Goal: Check status

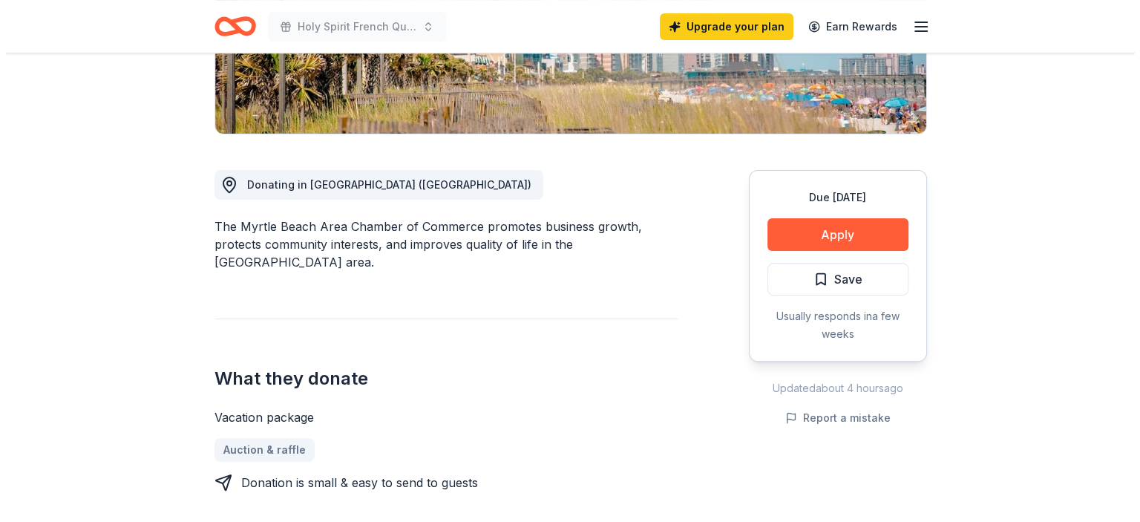
scroll to position [371, 0]
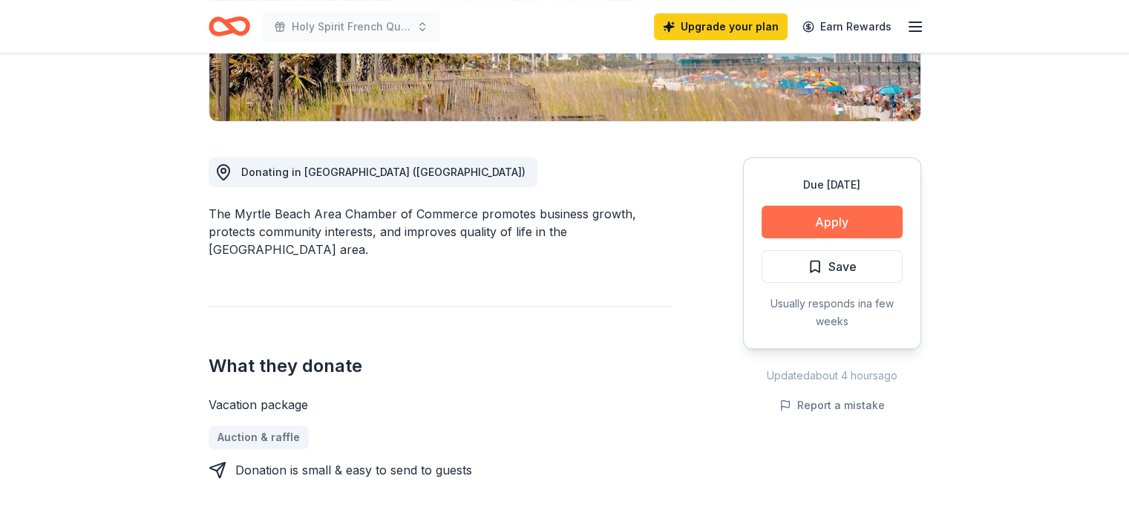
click at [816, 206] on button "Apply" at bounding box center [831, 222] width 141 height 33
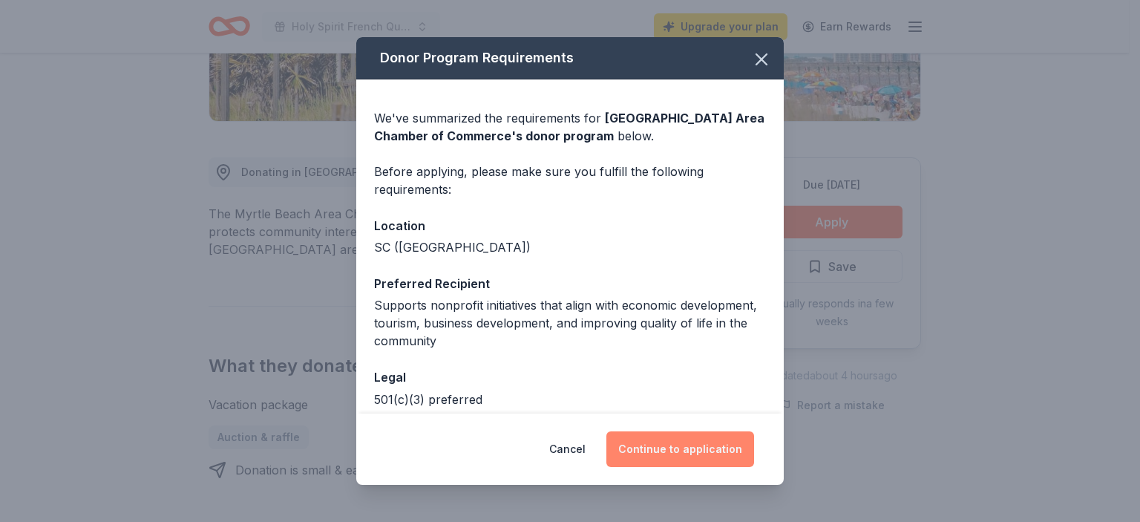
click at [695, 451] on button "Continue to application" at bounding box center [680, 449] width 148 height 36
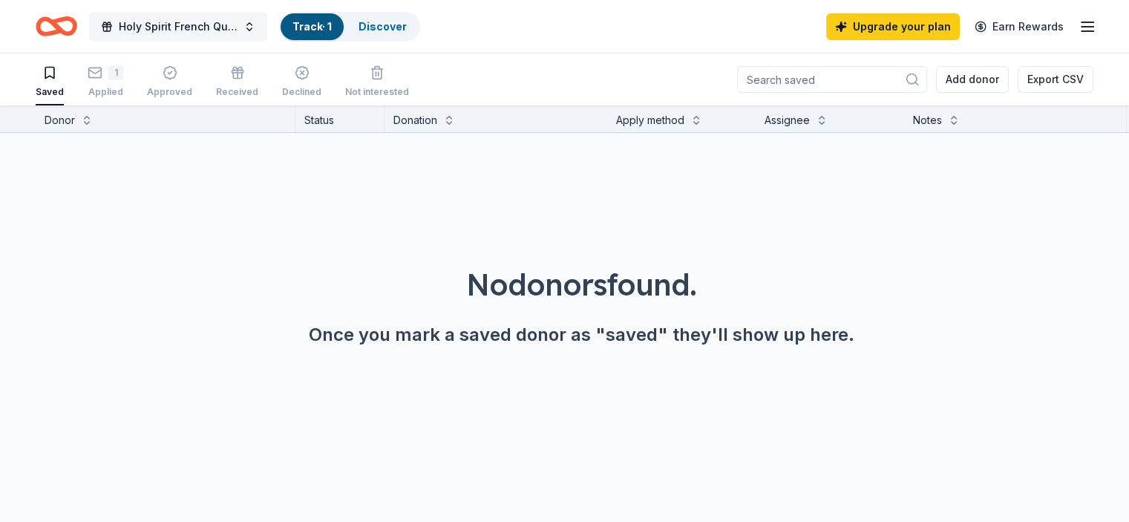
click at [222, 25] on span "Holy Spirit French Quarter Fest Gala" at bounding box center [178, 27] width 119 height 18
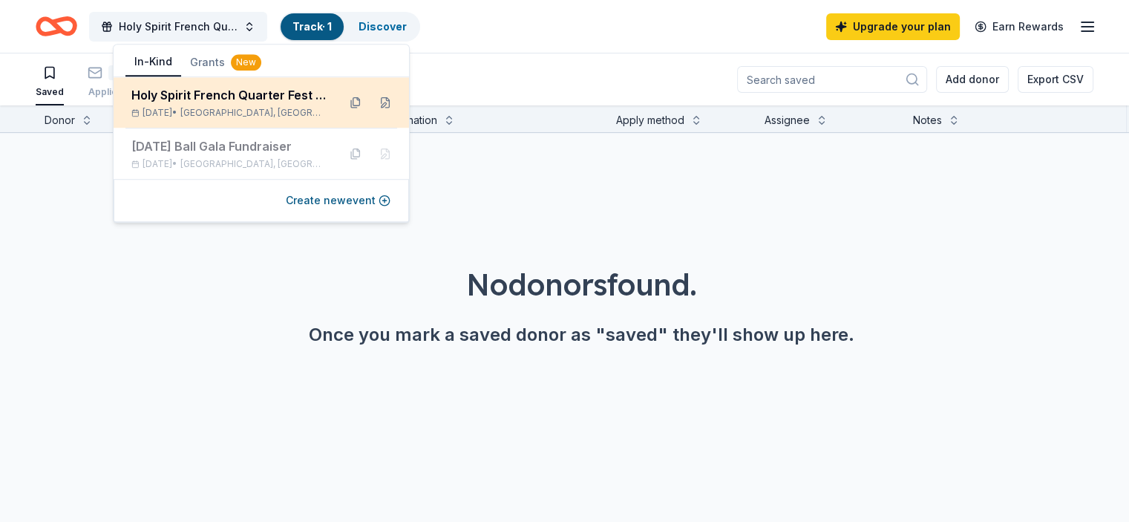
click at [224, 102] on div "Holy Spirit French Quarter Fest Gala" at bounding box center [228, 95] width 194 height 18
click at [353, 102] on button at bounding box center [356, 103] width 24 height 24
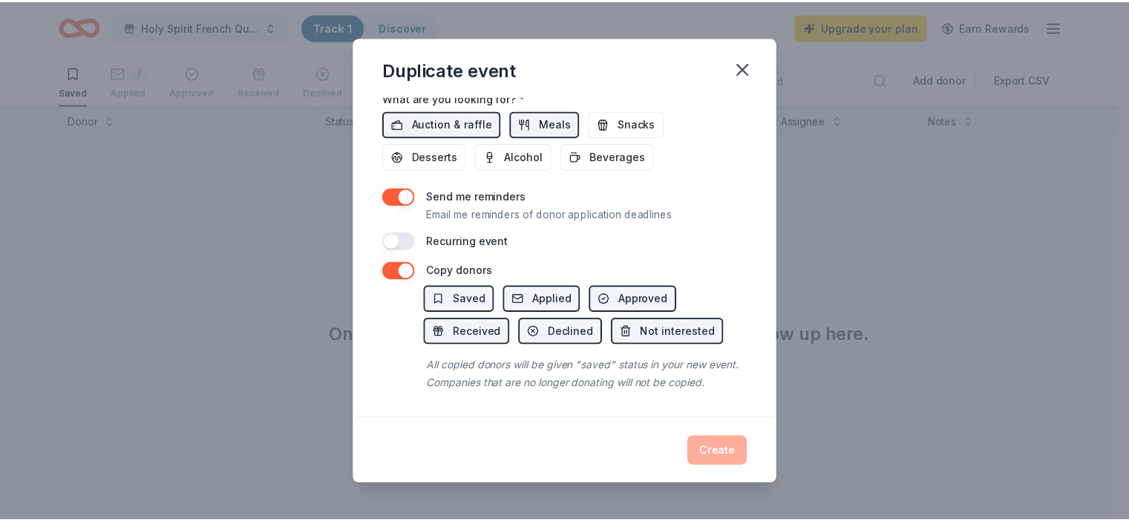
scroll to position [576, 0]
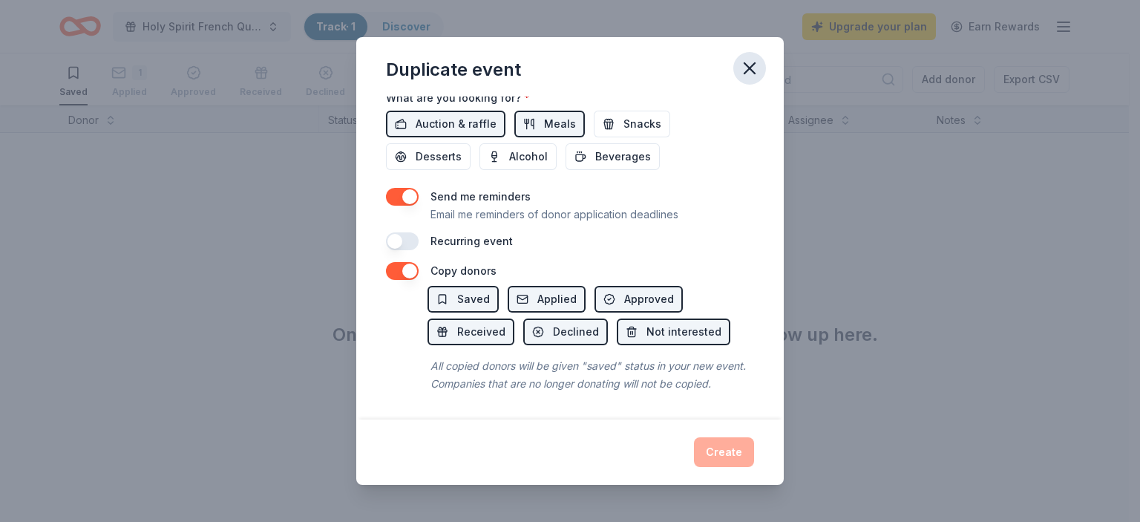
click at [753, 65] on icon "button" at bounding box center [749, 68] width 21 height 21
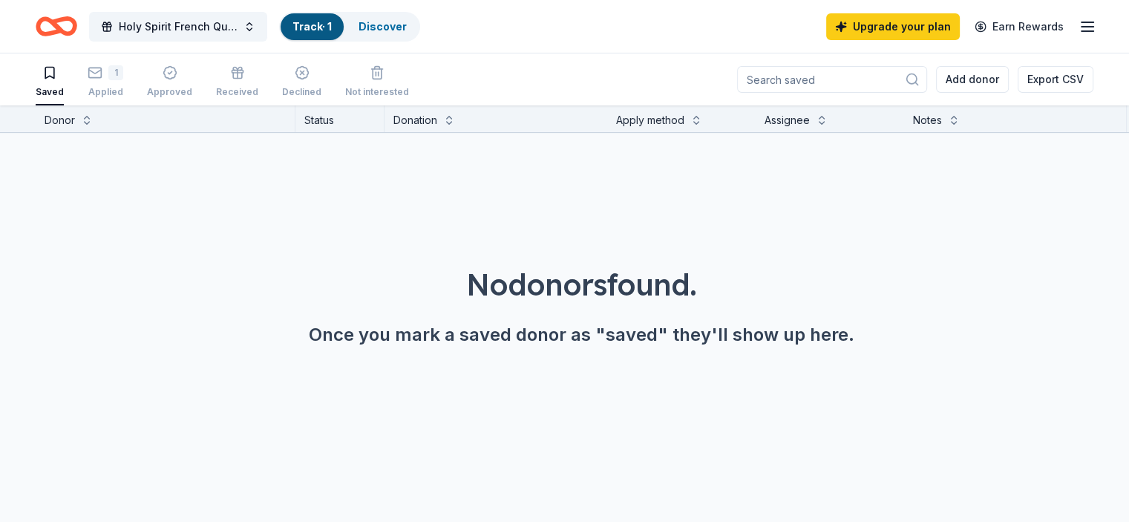
click at [337, 118] on div "Status" at bounding box center [339, 118] width 89 height 27
click at [93, 123] on button at bounding box center [87, 118] width 12 height 15
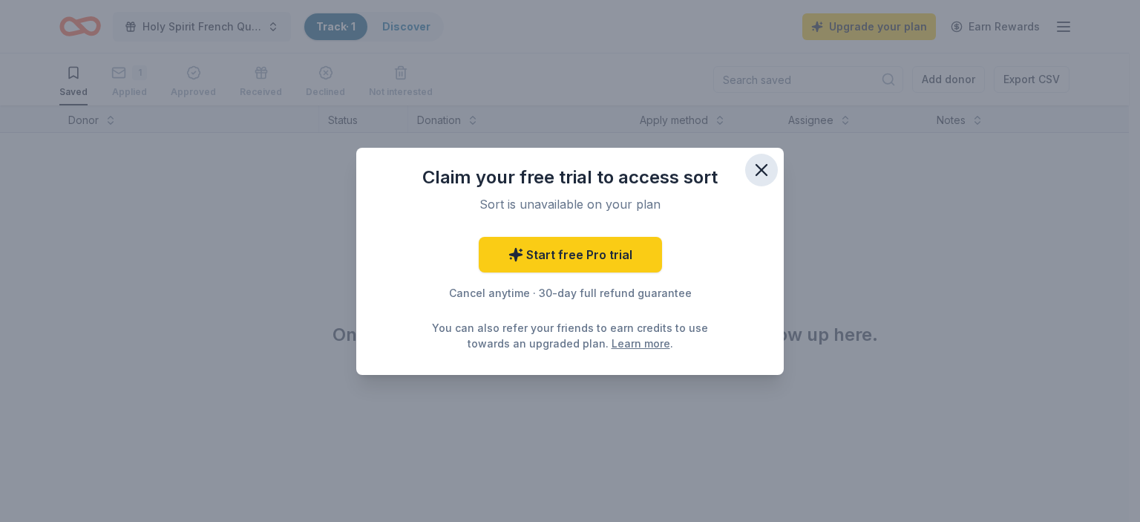
click at [766, 168] on icon "button" at bounding box center [761, 170] width 21 height 21
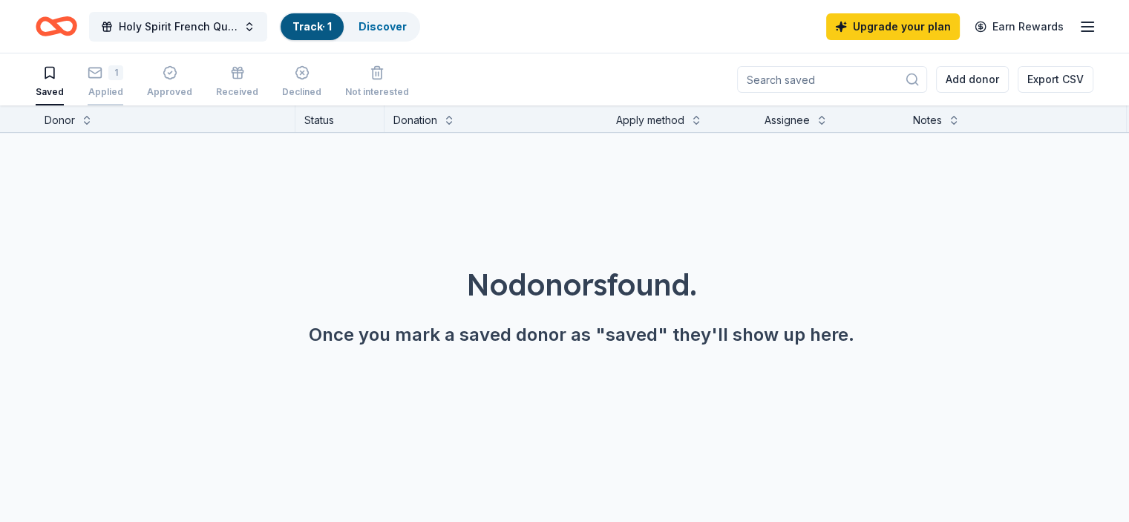
click at [123, 85] on div "1 Applied" at bounding box center [106, 81] width 36 height 33
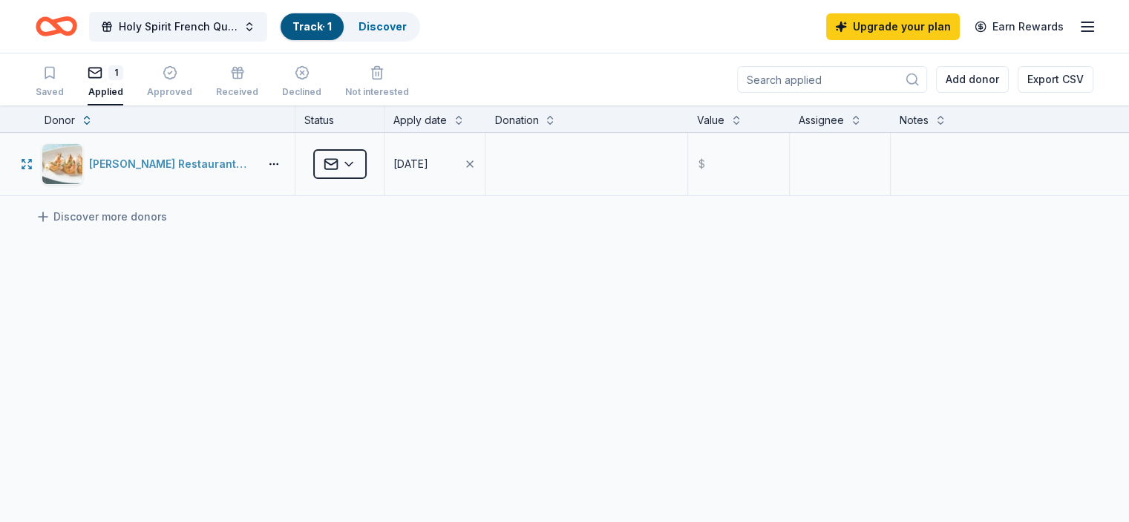
click at [199, 163] on div "[PERSON_NAME] Restaurant Group" at bounding box center [171, 164] width 164 height 18
click at [252, 88] on div "Received" at bounding box center [237, 92] width 42 height 12
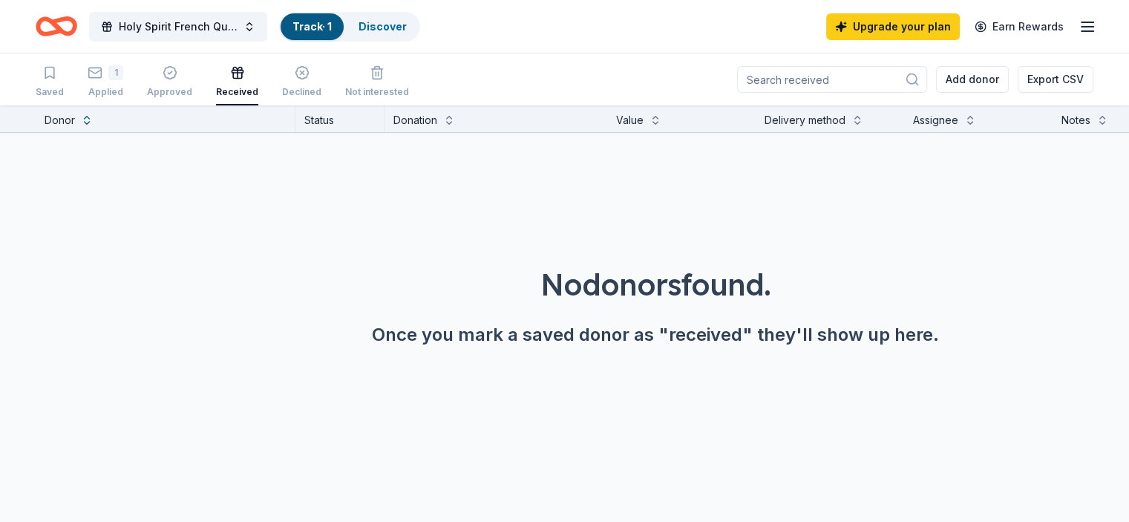
click at [255, 85] on div "Received" at bounding box center [237, 81] width 42 height 33
click at [192, 84] on div "Approved" at bounding box center [169, 81] width 45 height 33
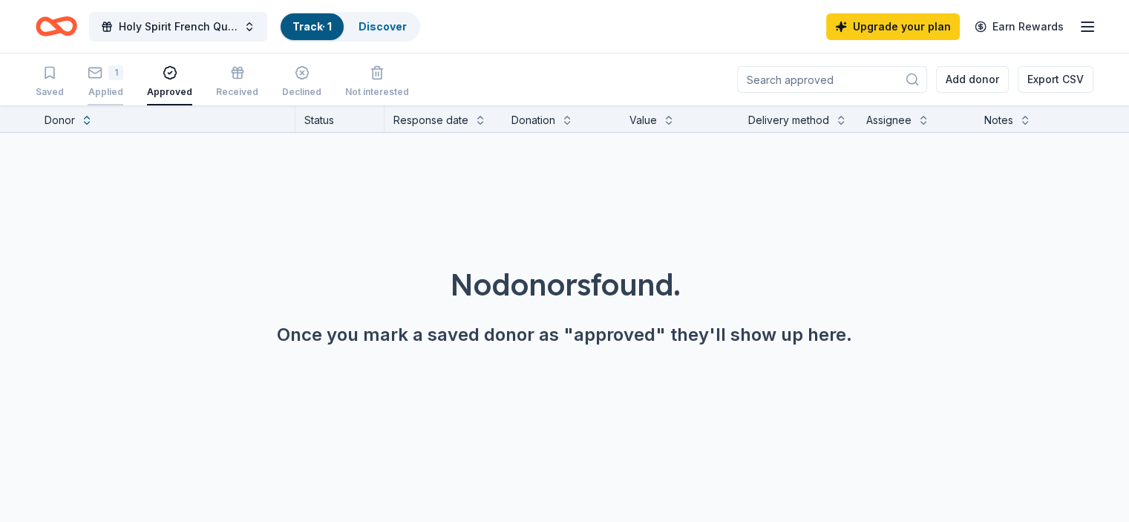
click at [123, 86] on div "Applied" at bounding box center [106, 92] width 36 height 12
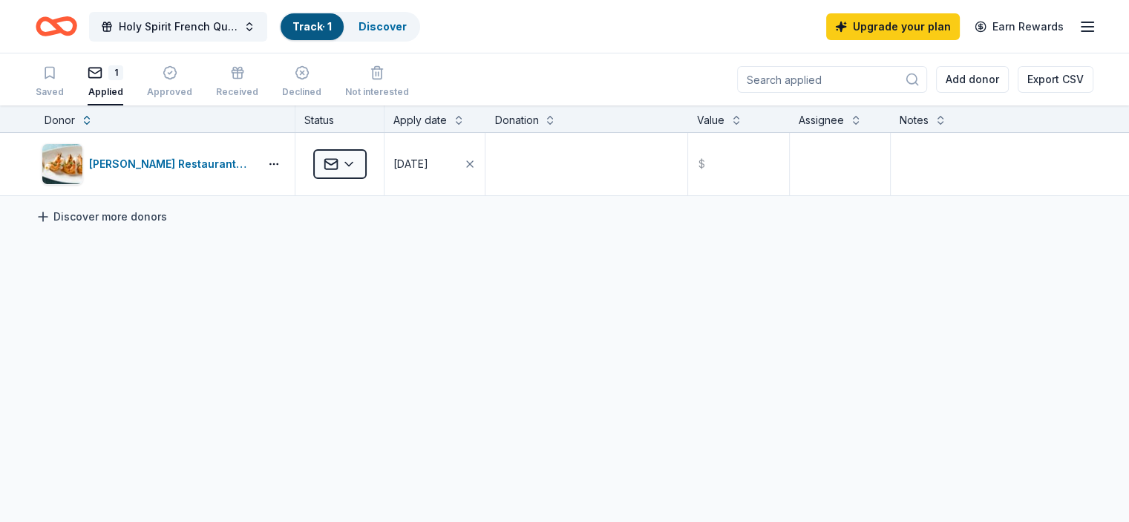
click at [139, 215] on link "Discover more donors" at bounding box center [101, 217] width 131 height 18
